Goal: Transaction & Acquisition: Purchase product/service

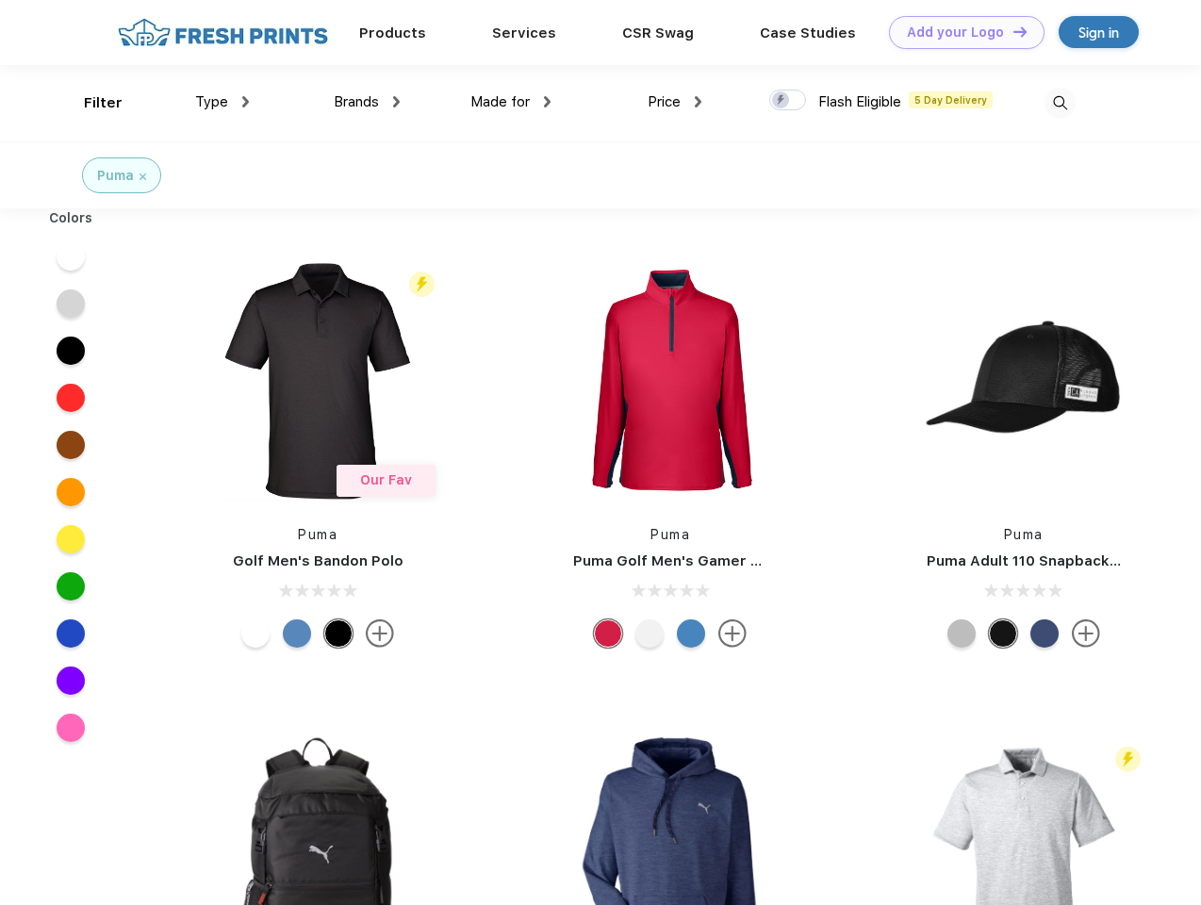
click at [960, 32] on link "Add your Logo Design Tool" at bounding box center [967, 32] width 156 height 33
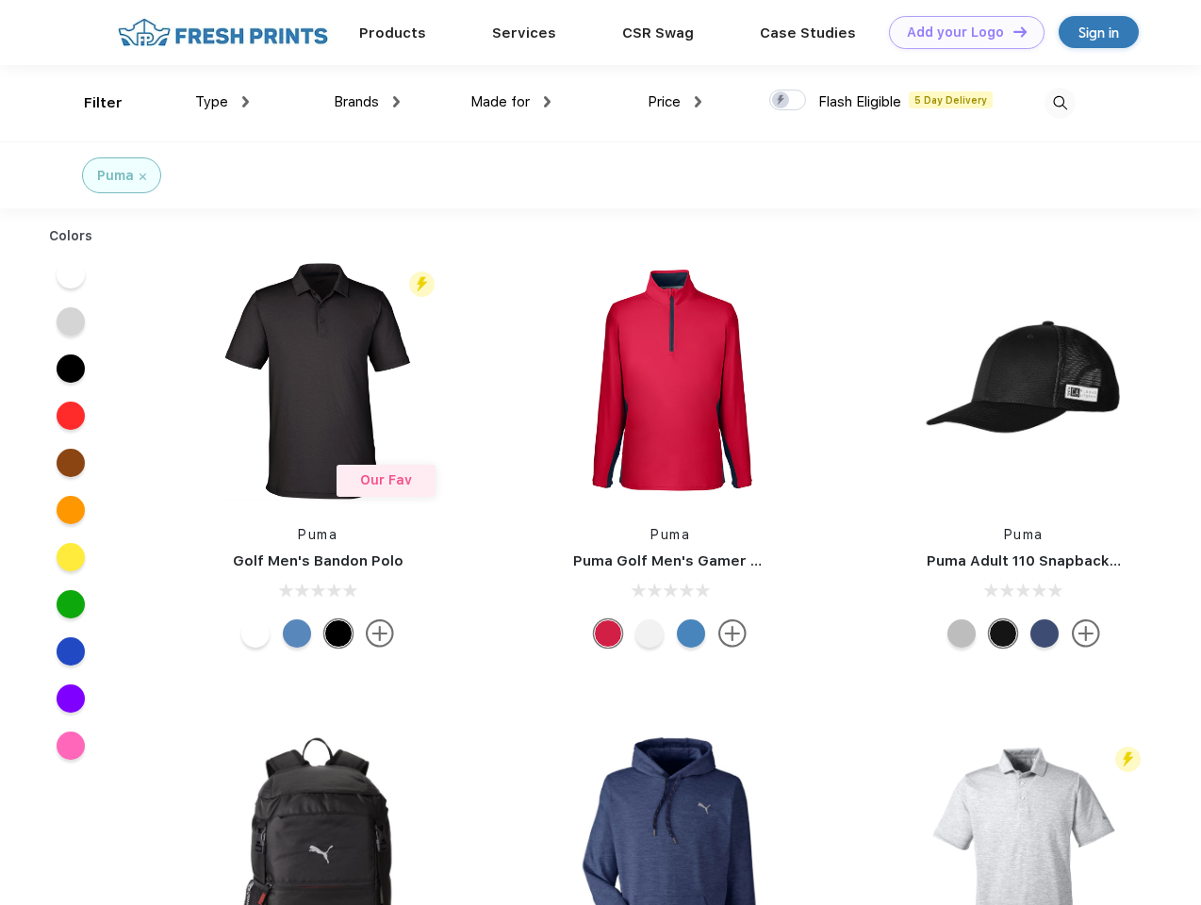
click at [0, 0] on div "Design Tool" at bounding box center [0, 0] width 0 height 0
click at [1012, 31] on link "Add your Logo Design Tool" at bounding box center [967, 32] width 156 height 33
click at [90, 103] on div "Filter" at bounding box center [103, 103] width 39 height 22
click at [222, 102] on span "Type" at bounding box center [211, 101] width 33 height 17
click at [367, 102] on span "Brands" at bounding box center [356, 101] width 45 height 17
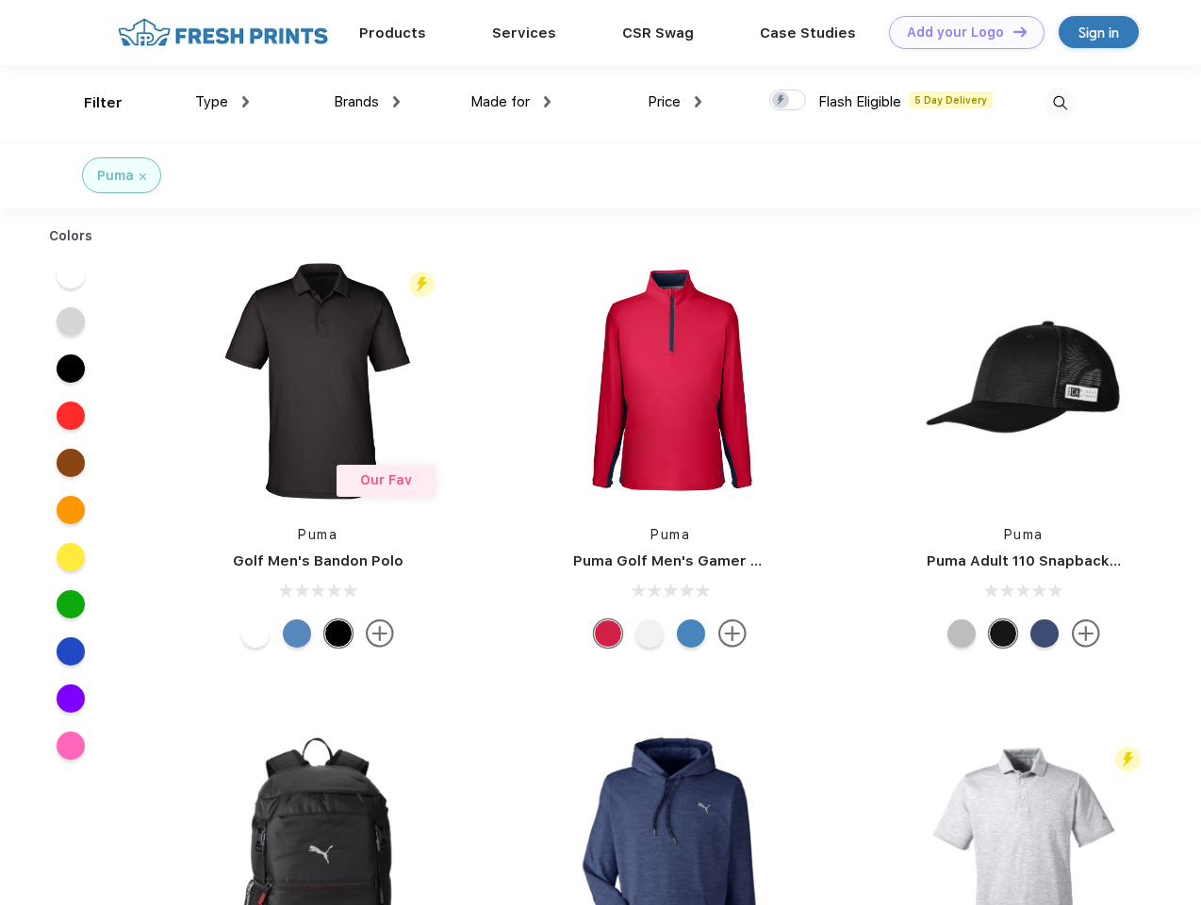
click at [511, 102] on span "Made for" at bounding box center [499, 101] width 59 height 17
click at [675, 102] on span "Price" at bounding box center [664, 101] width 33 height 17
click at [788, 101] on div at bounding box center [787, 100] width 37 height 21
click at [782, 101] on input "checkbox" at bounding box center [775, 95] width 12 height 12
click at [1060, 103] on img at bounding box center [1060, 103] width 31 height 31
